Goal: Check status: Check status

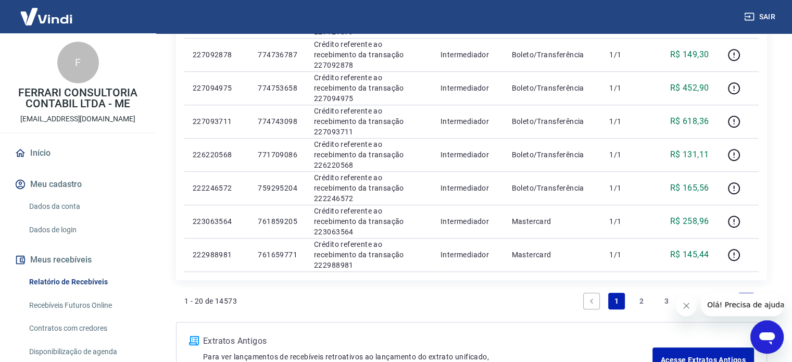
scroll to position [747, 0]
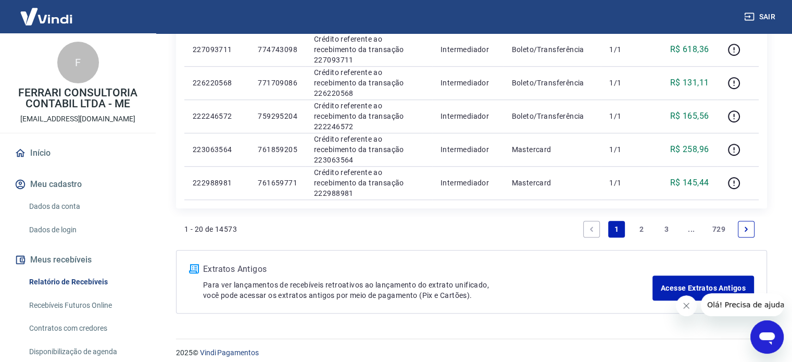
drag, startPoint x: 796, startPoint y: 76, endPoint x: 72, endPoint y: 5, distance: 727.2
click at [643, 227] on link "2" at bounding box center [642, 229] width 17 height 17
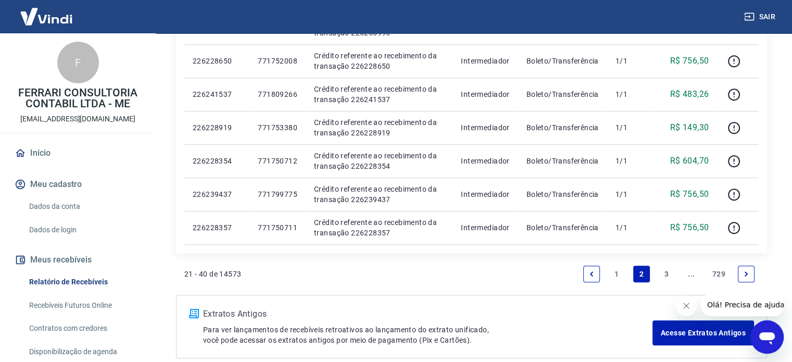
scroll to position [755, 0]
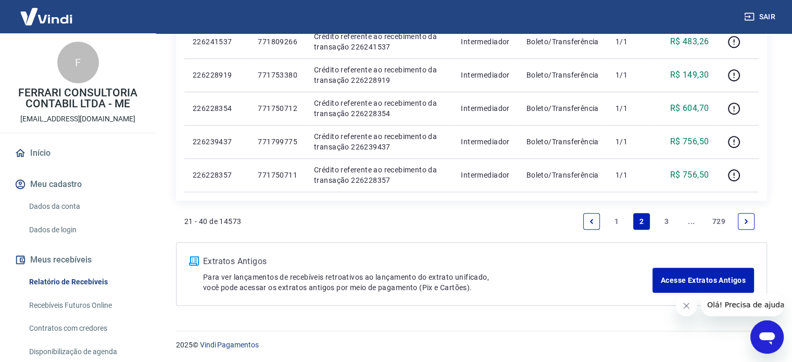
drag, startPoint x: 797, startPoint y: 60, endPoint x: 70, endPoint y: 7, distance: 728.8
click at [662, 221] on link "3" at bounding box center [667, 221] width 17 height 17
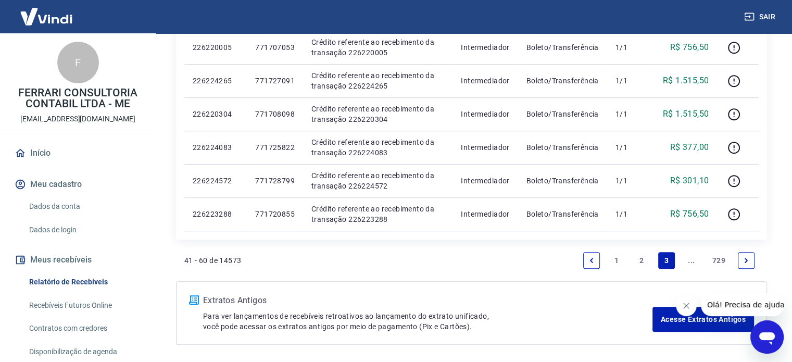
scroll to position [686, 0]
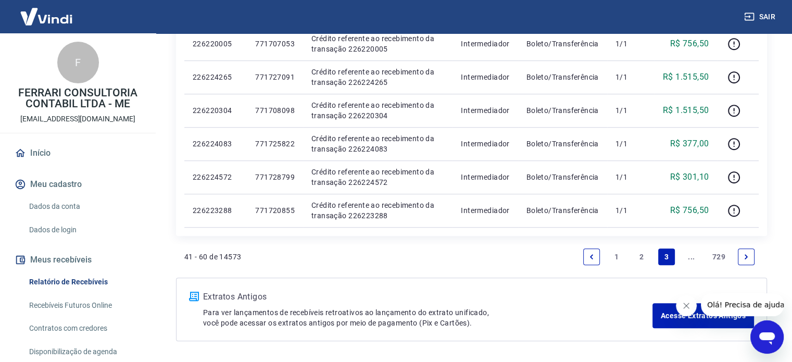
click at [751, 256] on link "Next page" at bounding box center [746, 257] width 17 height 17
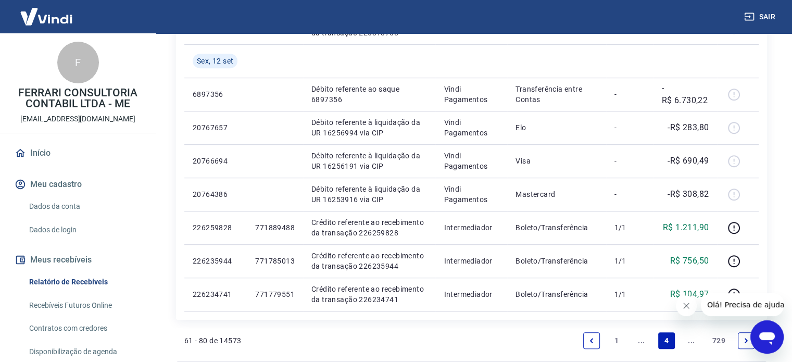
scroll to position [642, 0]
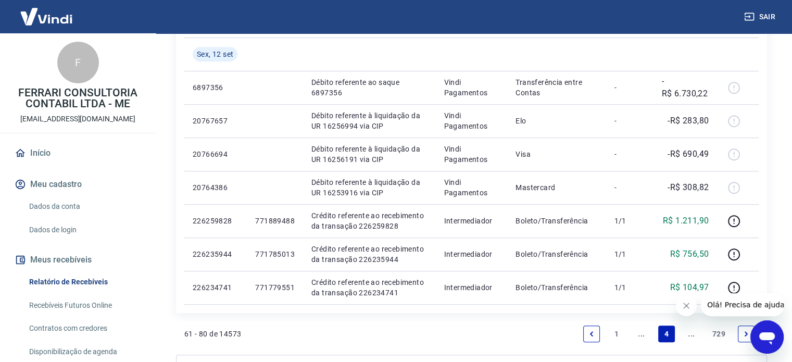
click at [748, 329] on link "Next page" at bounding box center [746, 334] width 17 height 17
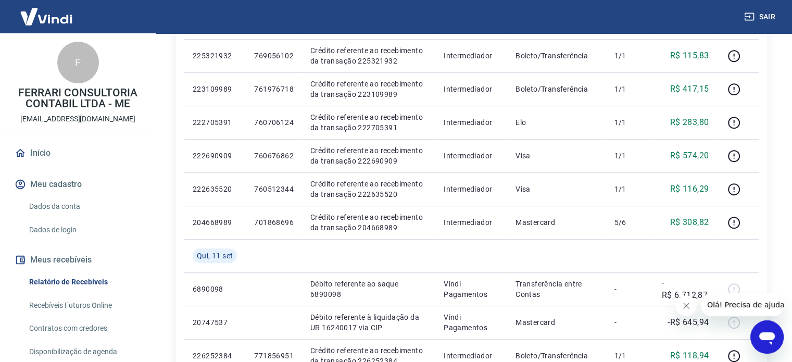
scroll to position [475, 0]
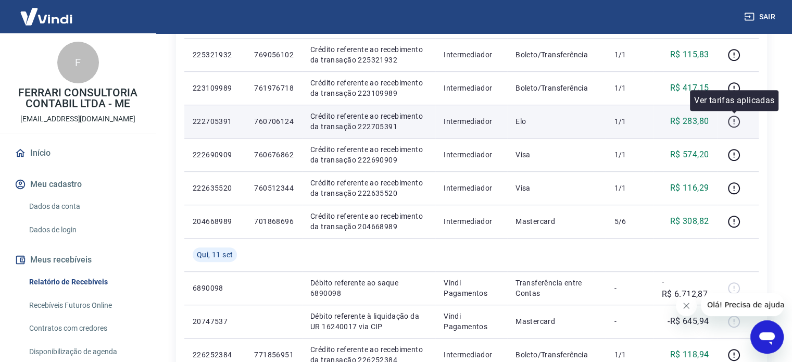
click at [738, 119] on icon "button" at bounding box center [734, 121] width 13 height 13
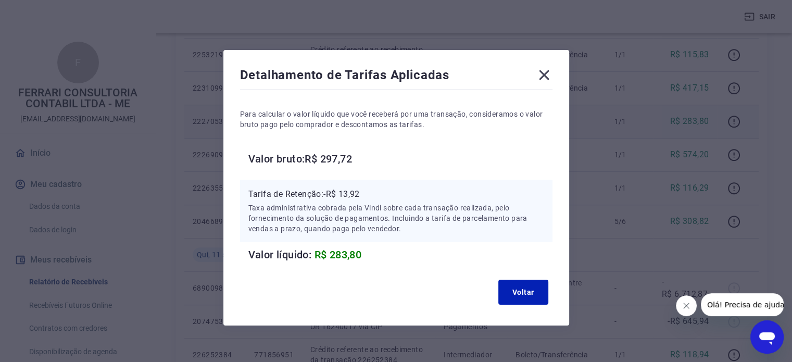
click at [541, 72] on icon at bounding box center [544, 75] width 10 height 10
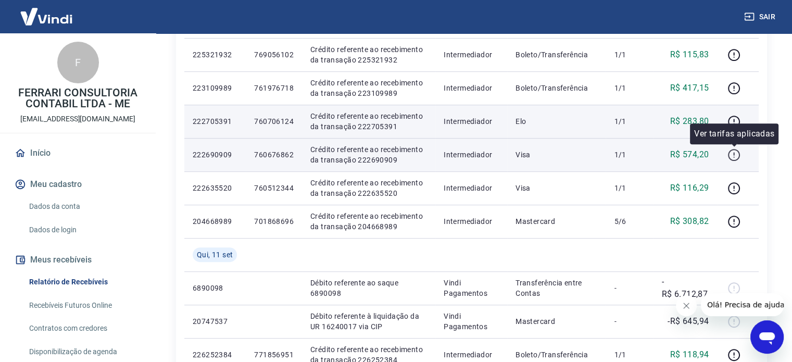
click at [736, 158] on icon "button" at bounding box center [734, 154] width 13 height 13
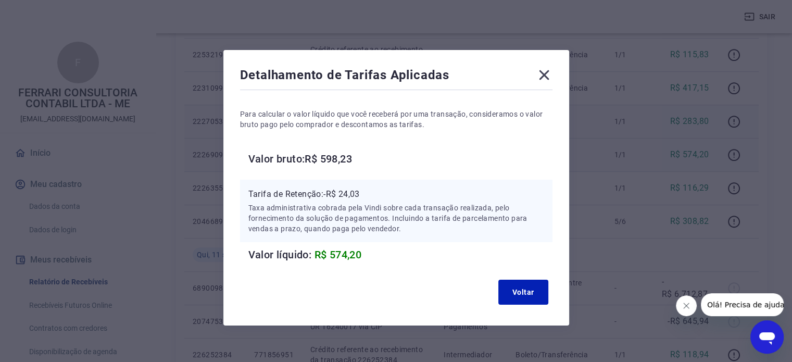
click at [544, 79] on icon at bounding box center [544, 75] width 17 height 17
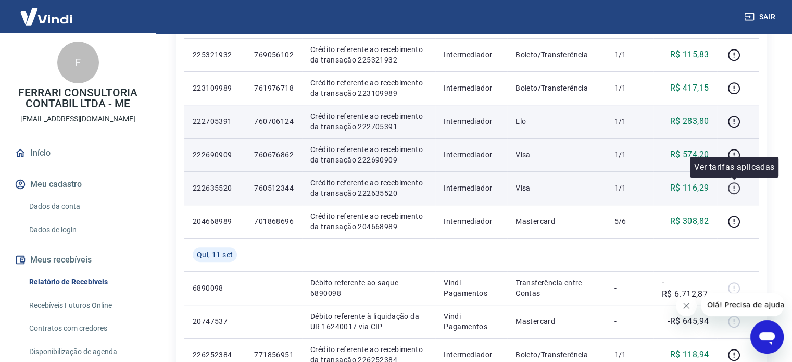
click at [733, 191] on icon "button" at bounding box center [734, 188] width 13 height 13
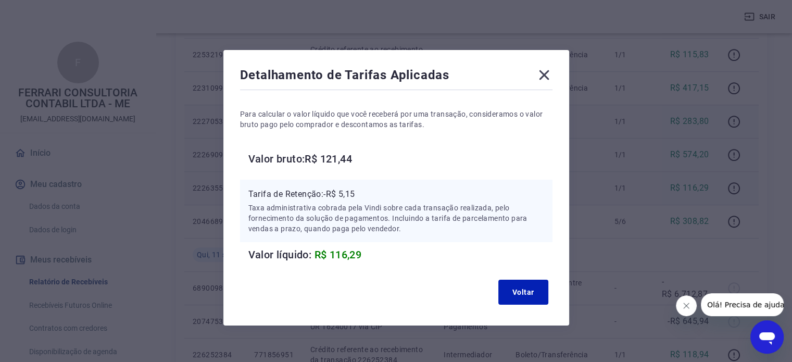
click at [544, 75] on icon at bounding box center [544, 75] width 10 height 10
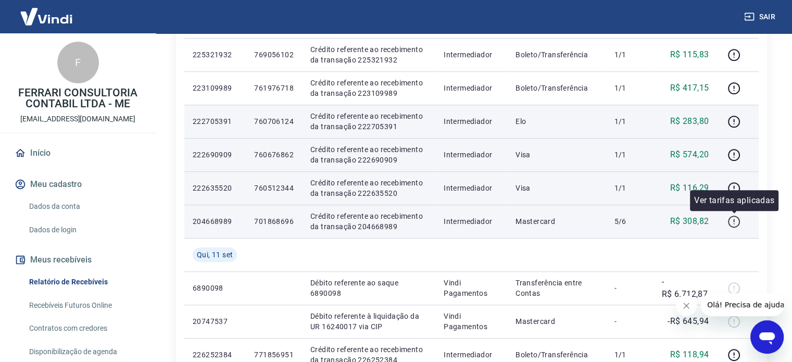
click at [727, 219] on button "button" at bounding box center [734, 221] width 17 height 17
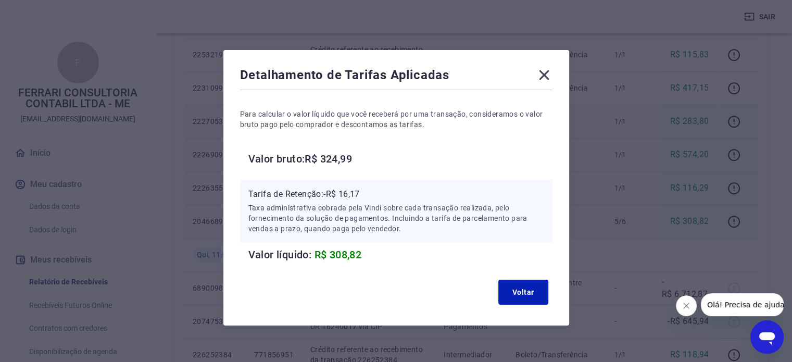
click at [547, 72] on icon at bounding box center [544, 75] width 10 height 10
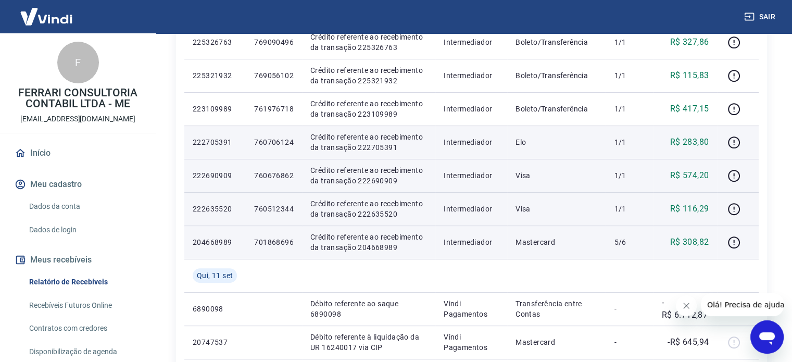
scroll to position [461, 0]
